Goal: Task Accomplishment & Management: Manage account settings

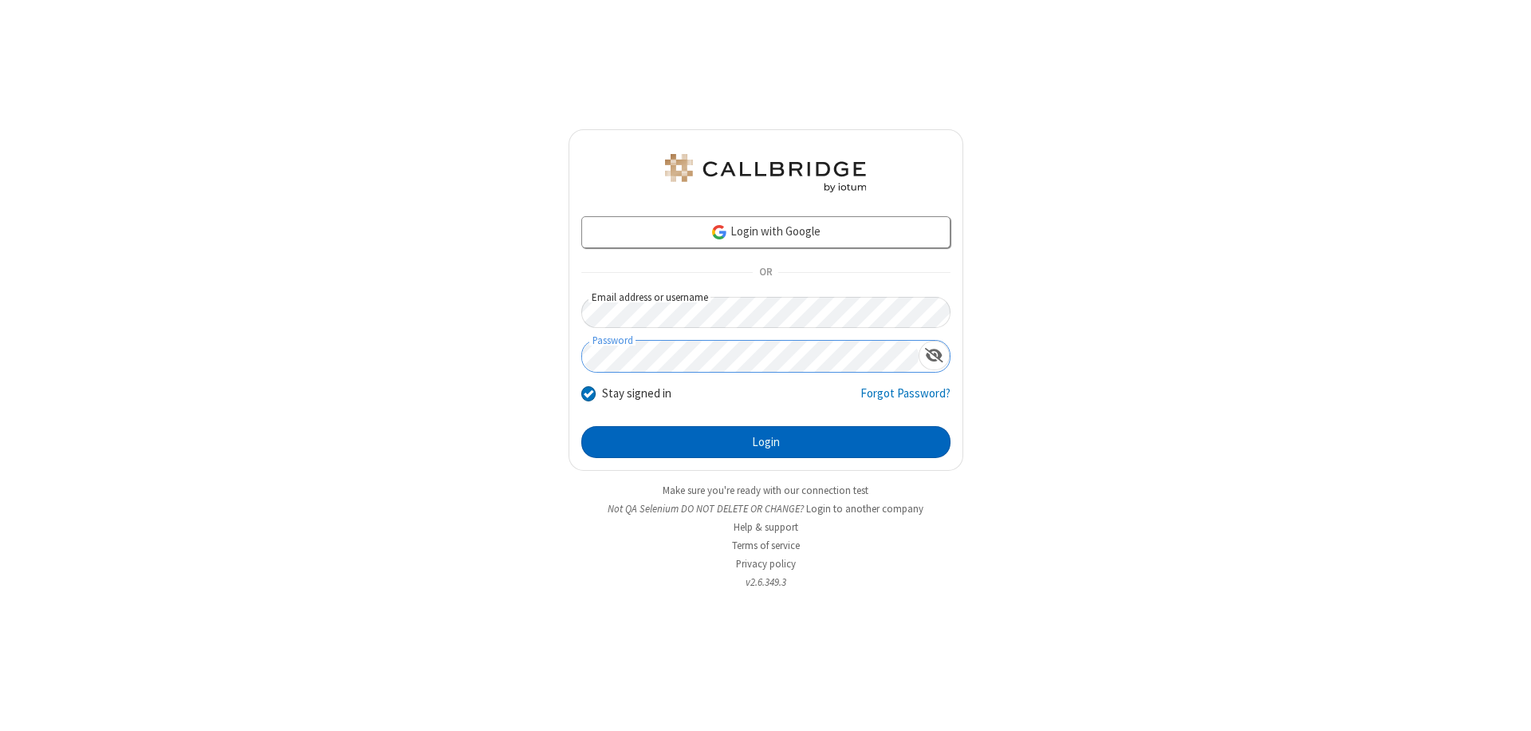
click at [766, 442] on button "Login" at bounding box center [765, 442] width 369 height 32
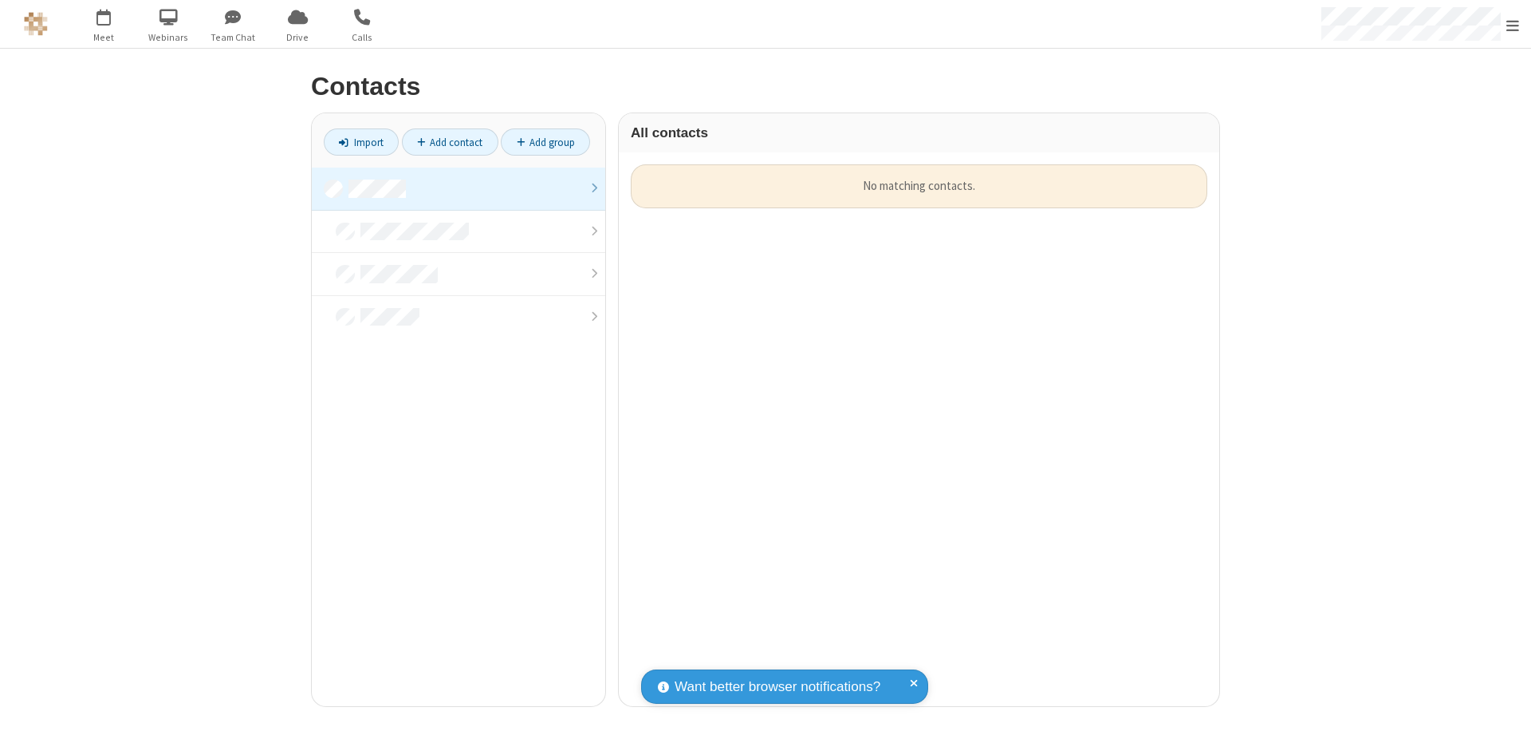
scroll to position [542, 589]
click at [459, 188] on link at bounding box center [458, 188] width 293 height 43
click at [450, 142] on link "Add contact" at bounding box center [450, 141] width 97 height 27
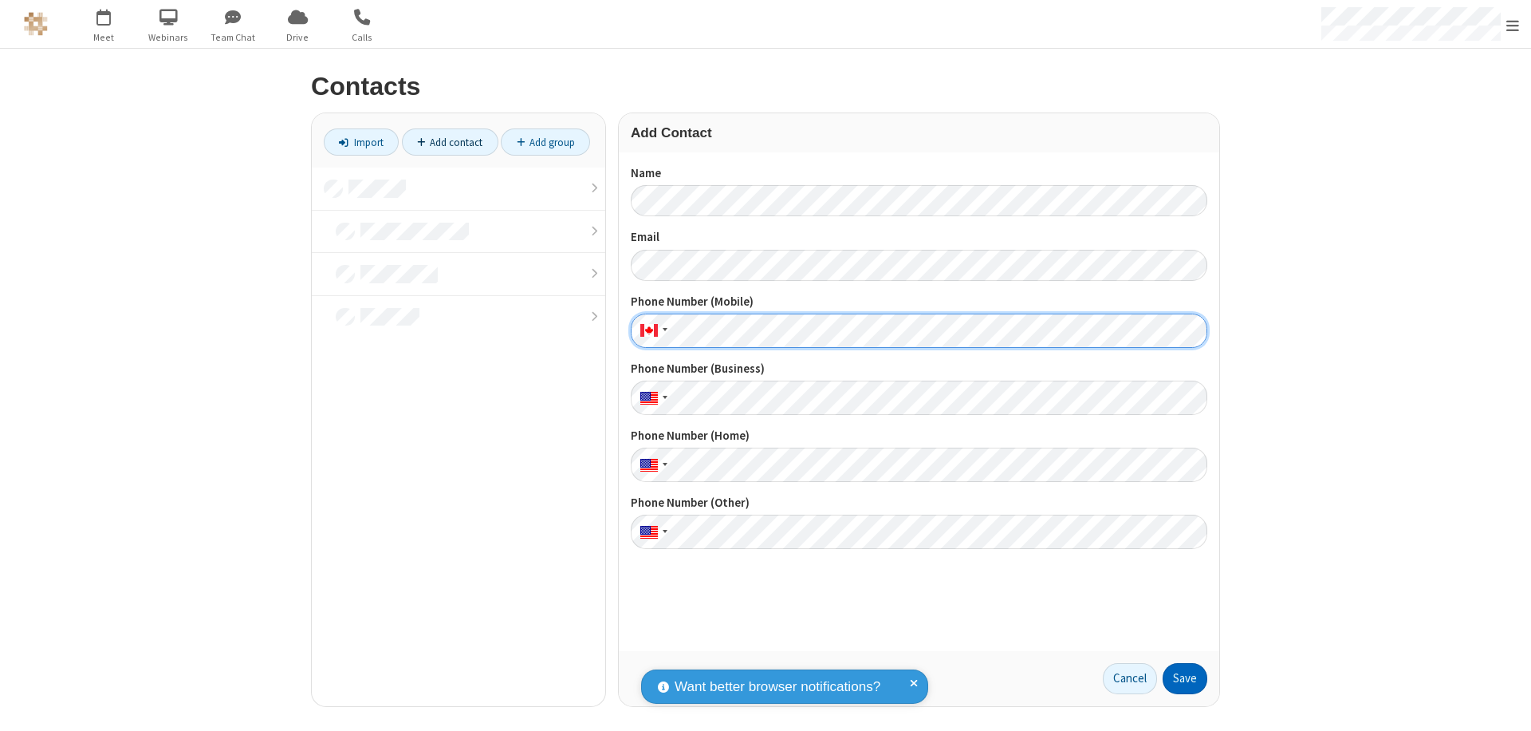
click at [1185, 678] on button "Save" at bounding box center [1185, 679] width 45 height 32
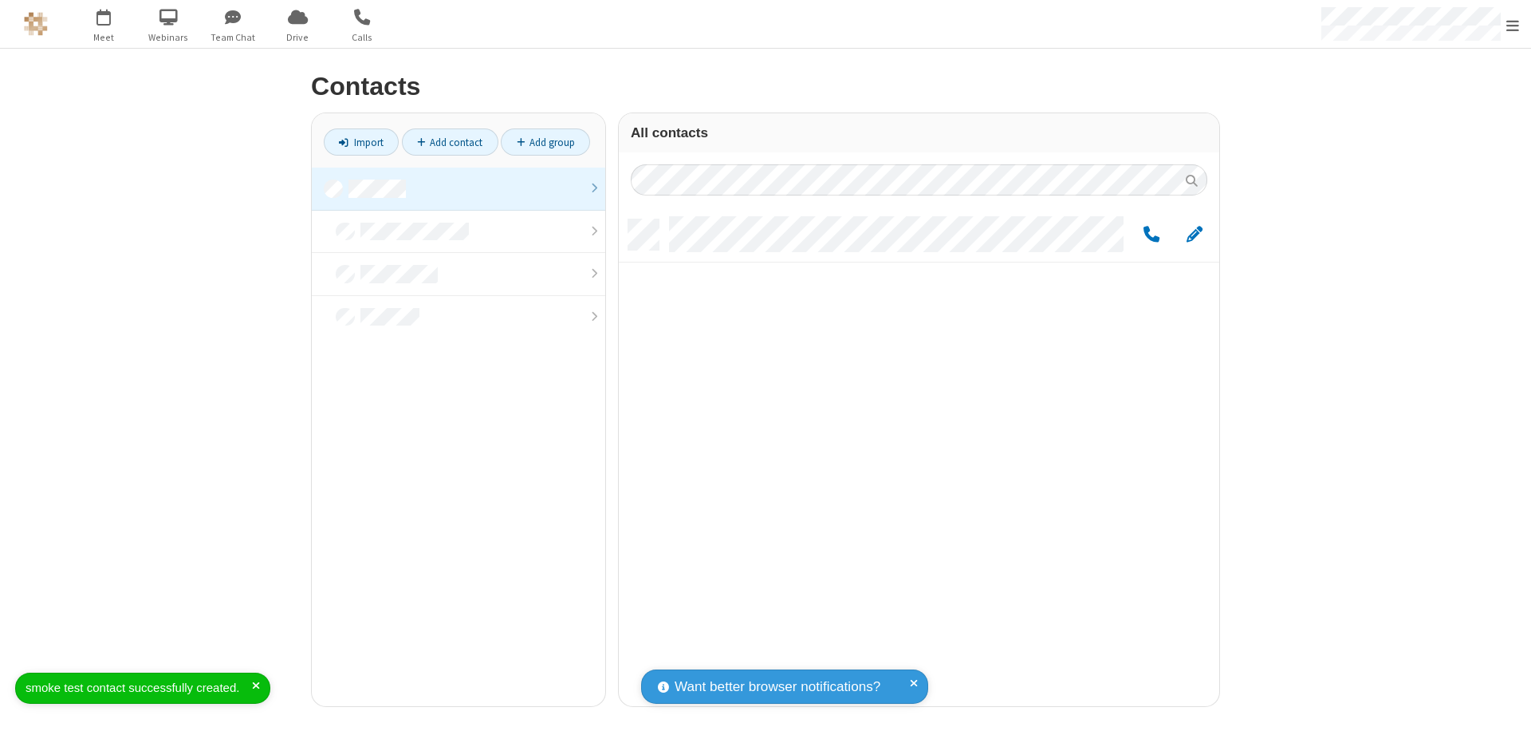
scroll to position [486, 589]
click at [450, 142] on link "Add contact" at bounding box center [450, 141] width 97 height 27
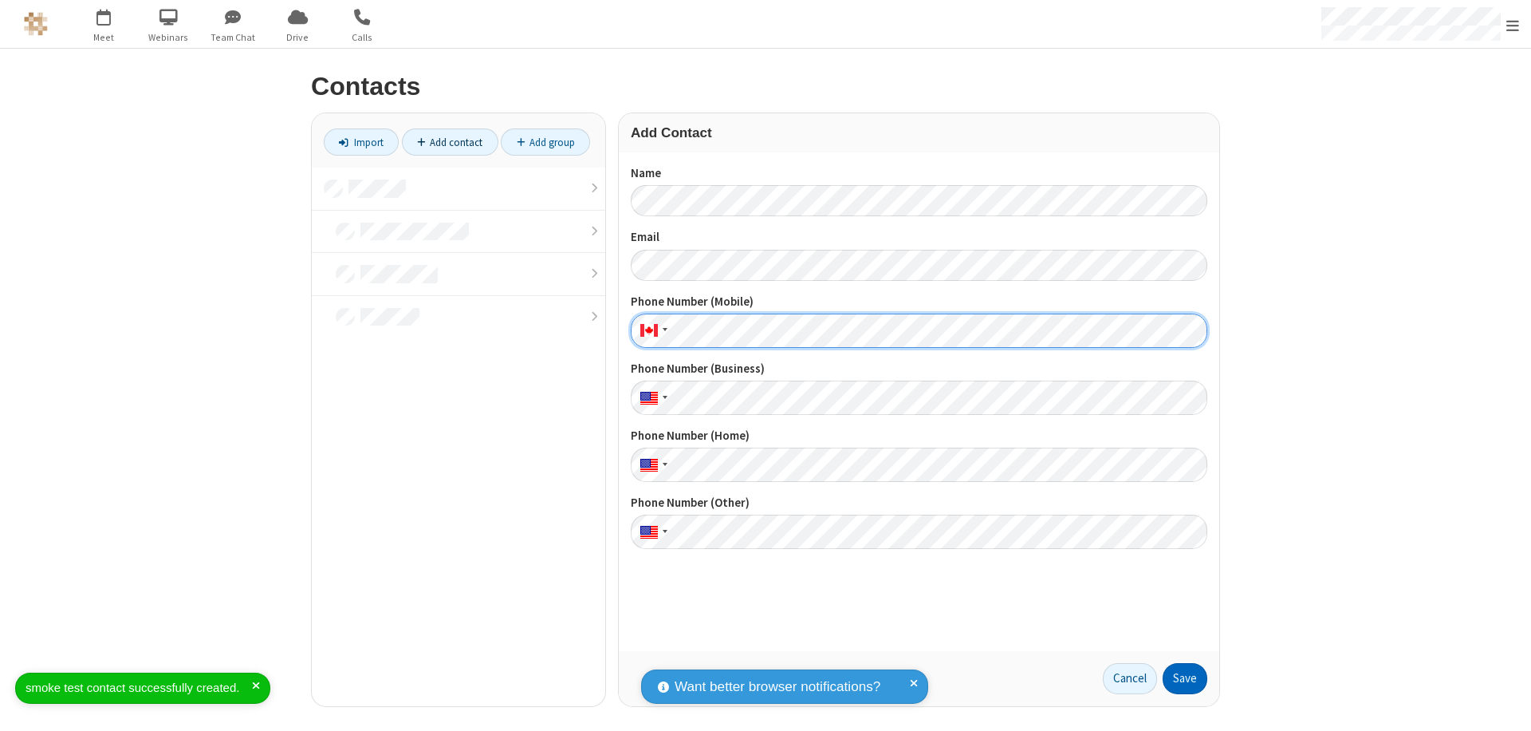
click at [1185, 678] on button "Save" at bounding box center [1185, 679] width 45 height 32
